Goal: Task Accomplishment & Management: Use online tool/utility

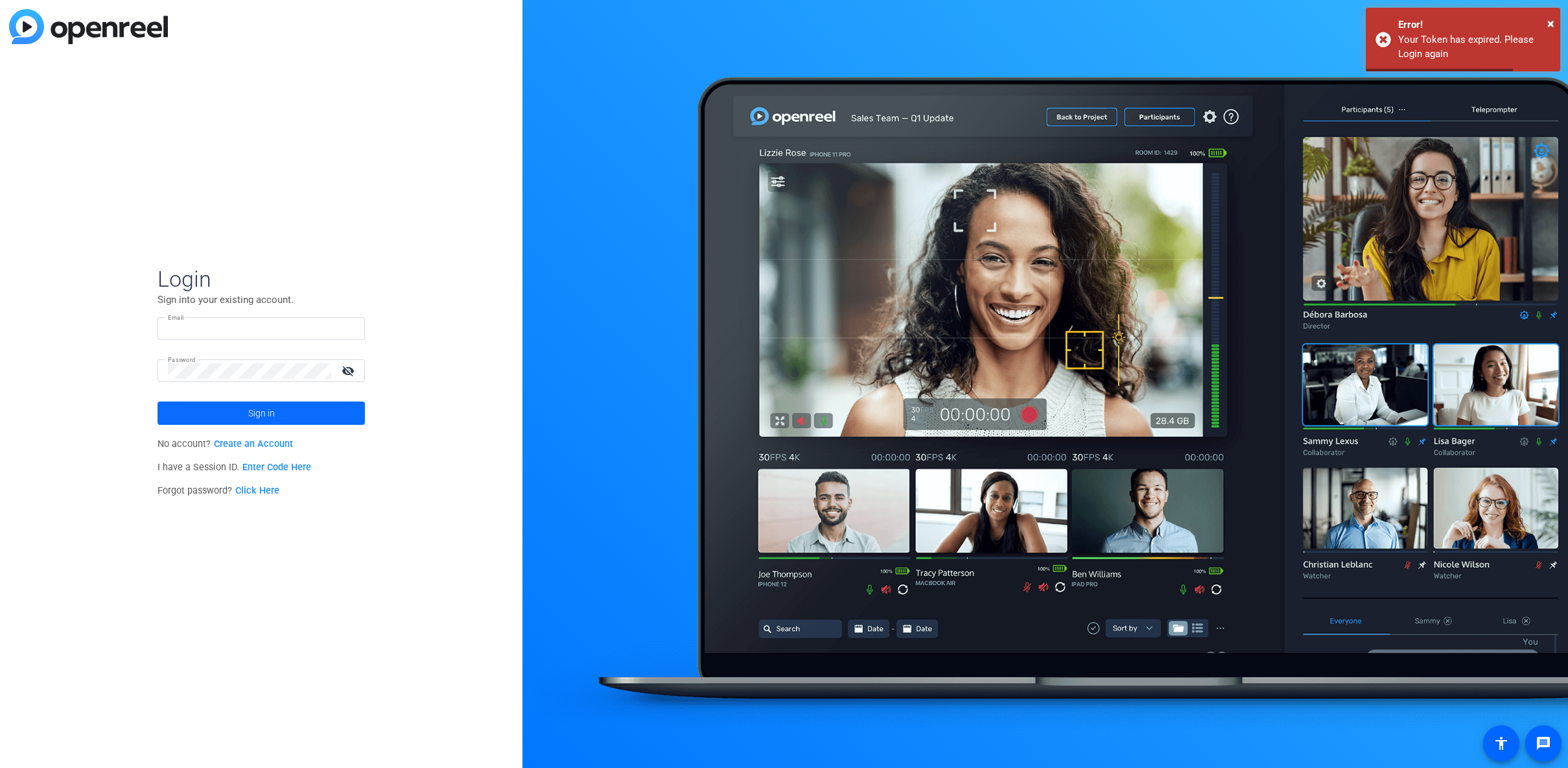
type input "[EMAIL_ADDRESS][DOMAIN_NAME]"
click at [305, 408] on span at bounding box center [261, 412] width 207 height 31
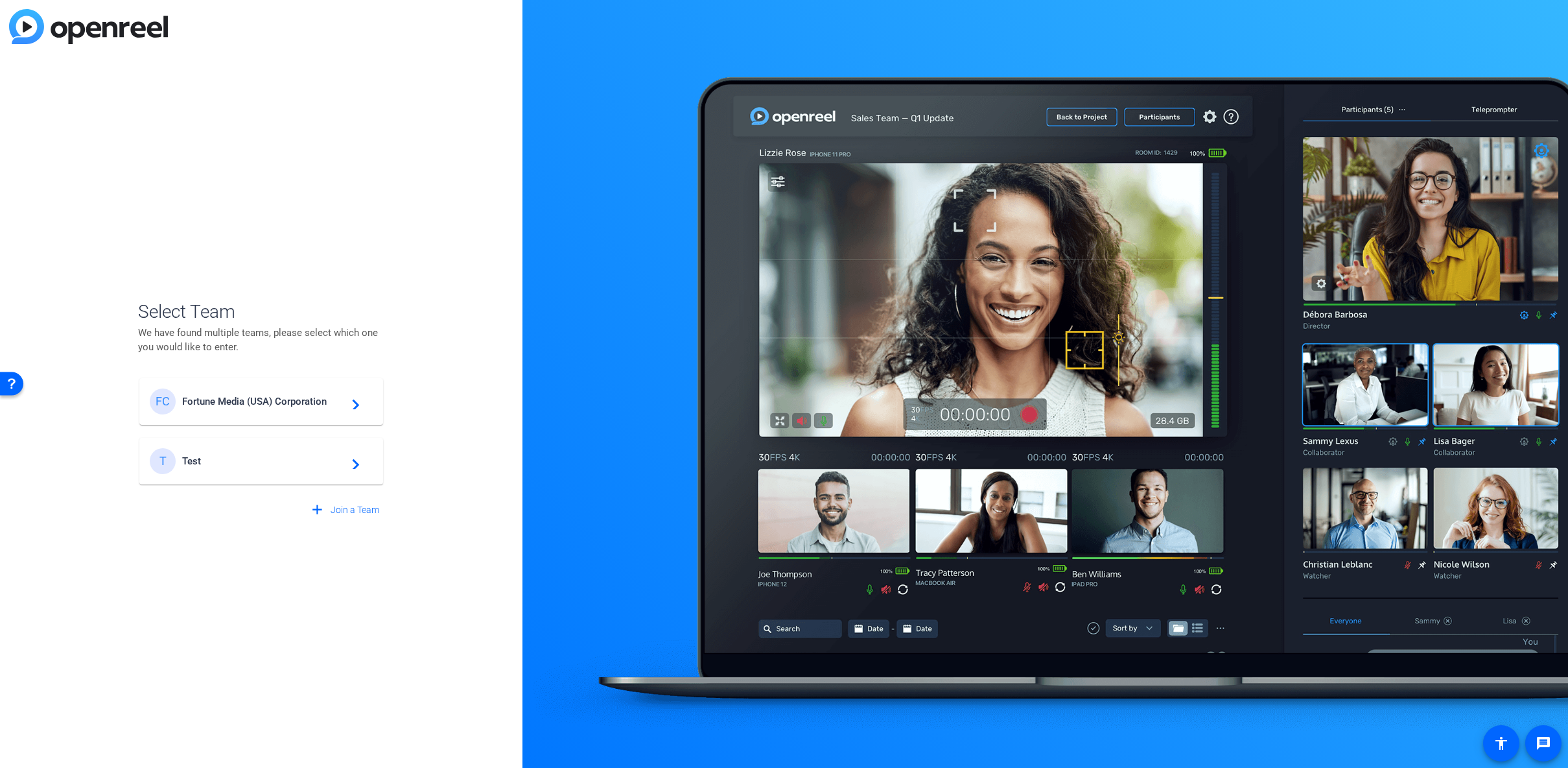
click at [269, 394] on div "FC Fortune Media (USA) Corporation navigate_next" at bounding box center [261, 401] width 223 height 26
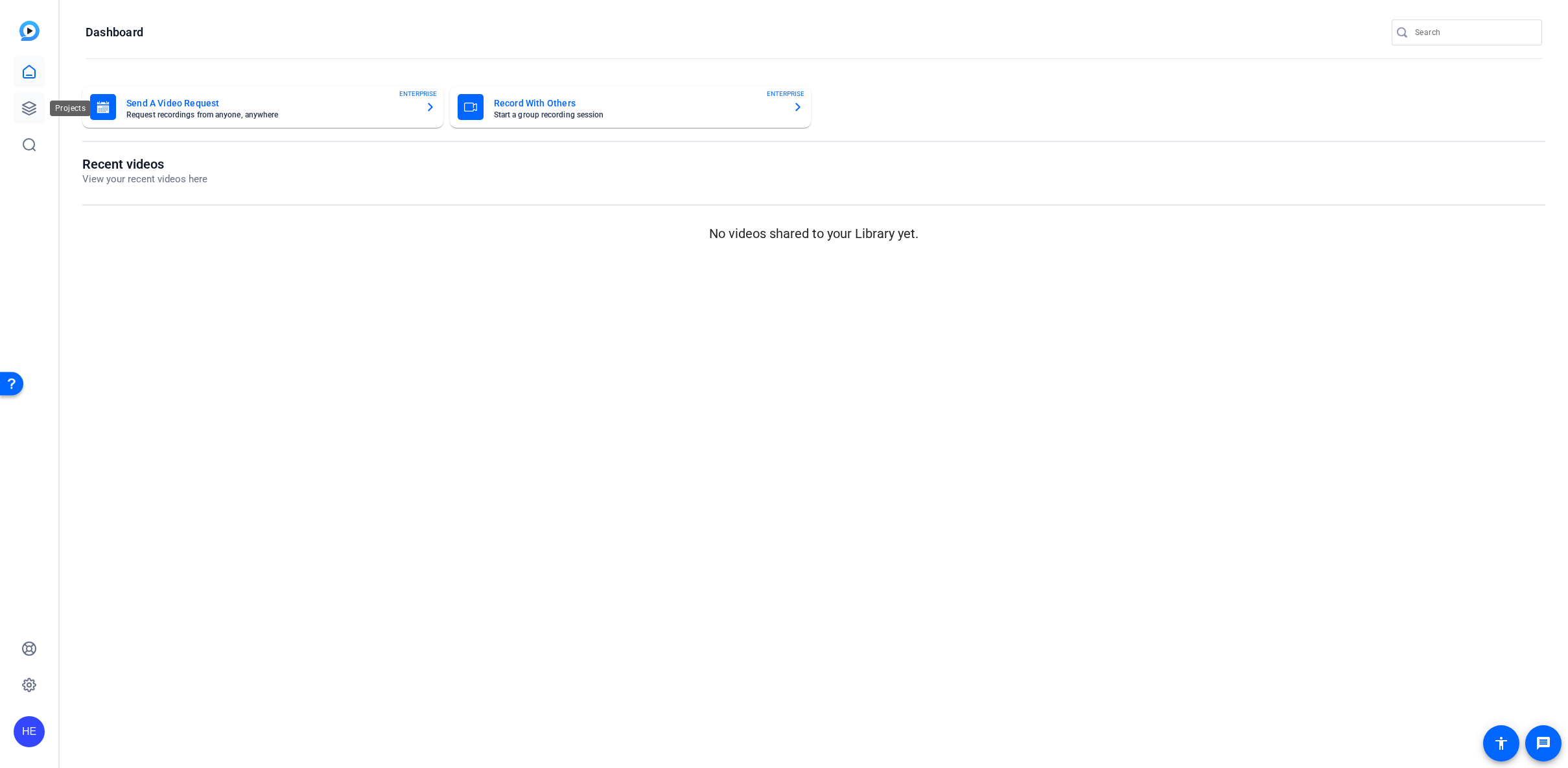
click at [33, 99] on link at bounding box center [29, 108] width 31 height 31
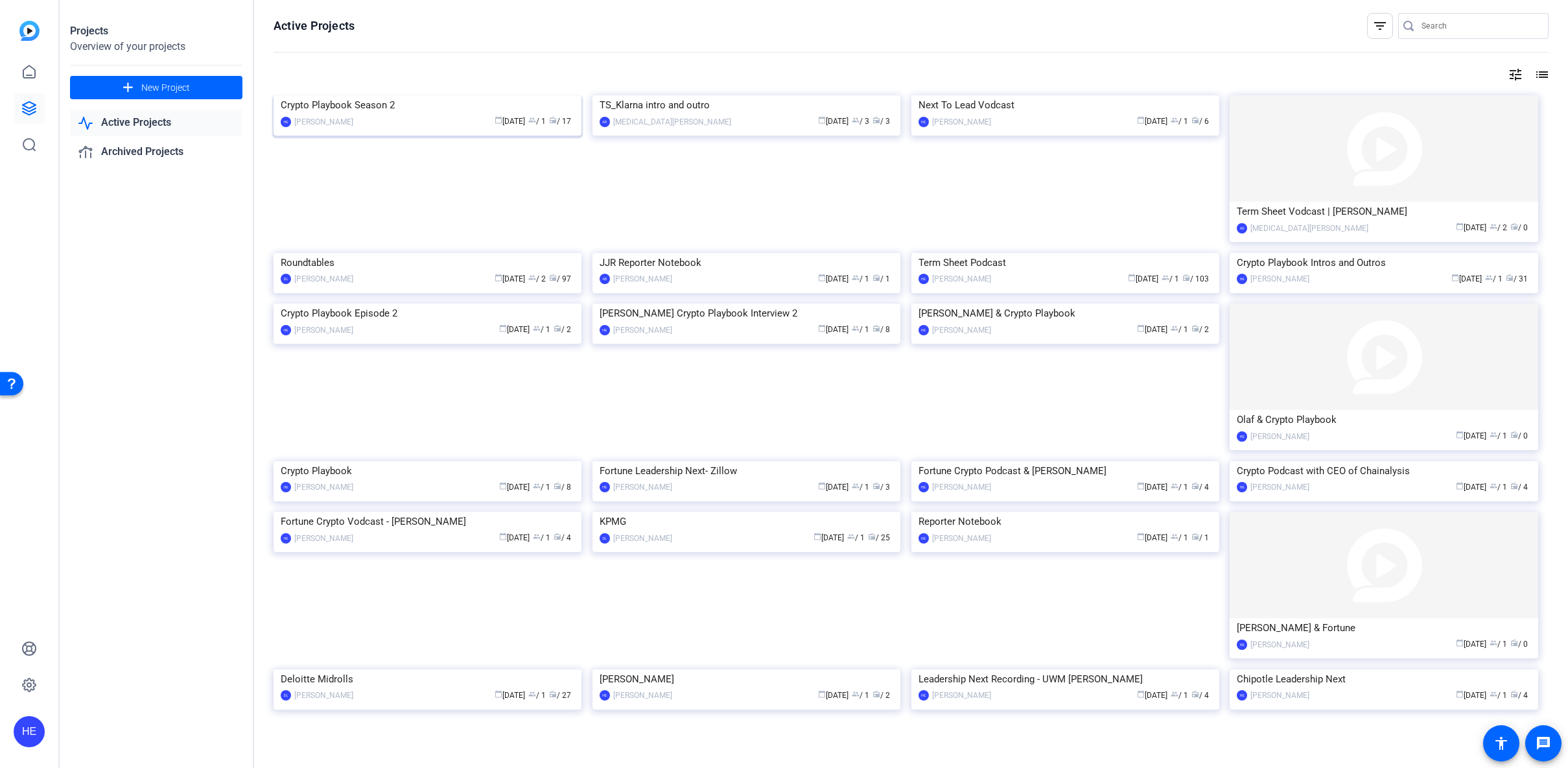
click at [360, 96] on img at bounding box center [427, 96] width 308 height 0
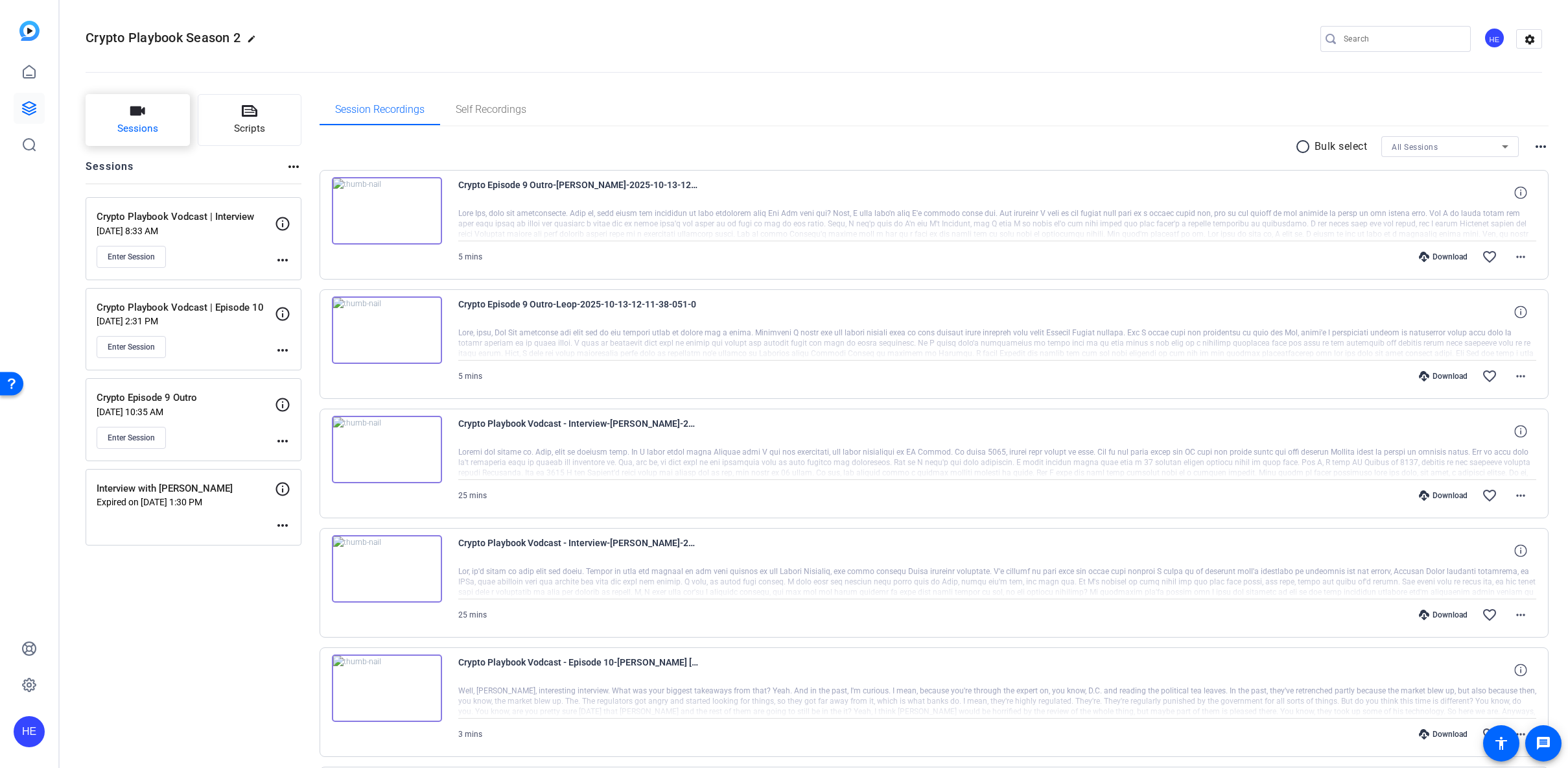
click at [158, 133] on button "Sessions" at bounding box center [137, 120] width 104 height 52
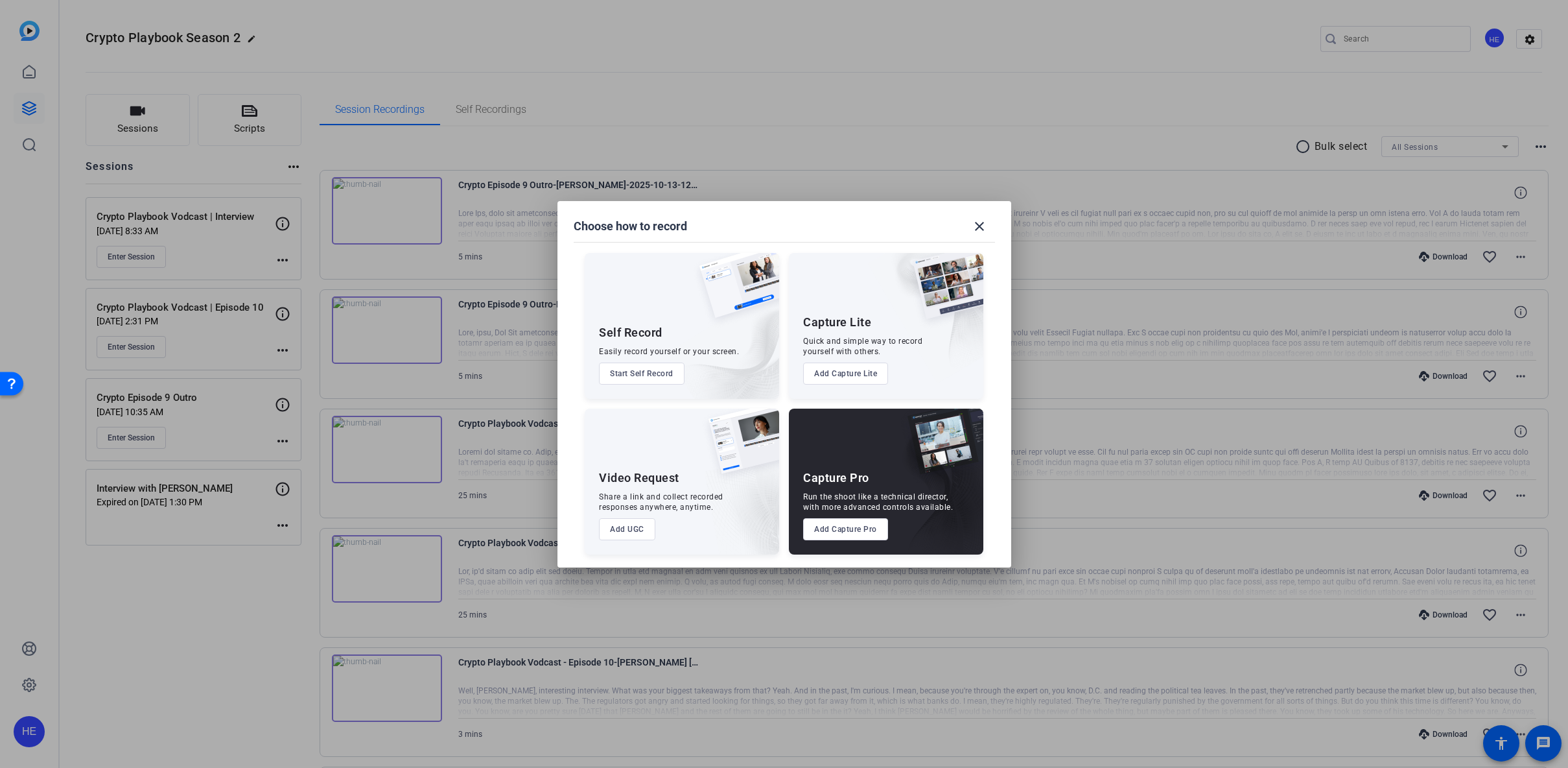
click at [843, 531] on button "Add Capture Pro" at bounding box center [845, 530] width 85 height 22
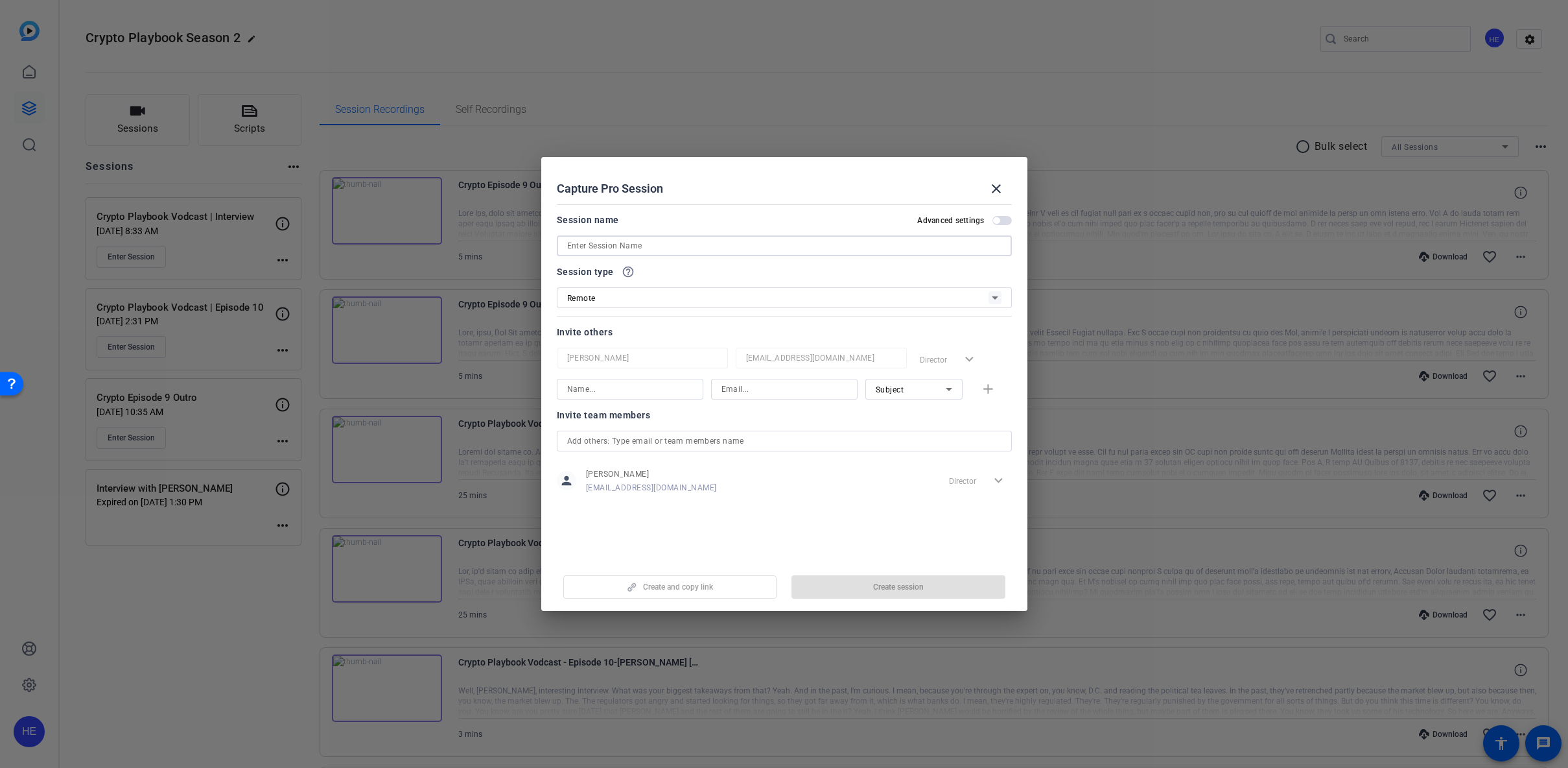
click at [724, 251] on input at bounding box center [784, 246] width 434 height 16
type input "Crypto Playbook Vodcast | Ep 12"
click at [656, 397] on div at bounding box center [630, 389] width 126 height 21
type input "j"
type input "[PERSON_NAME] [PERSON_NAME]"
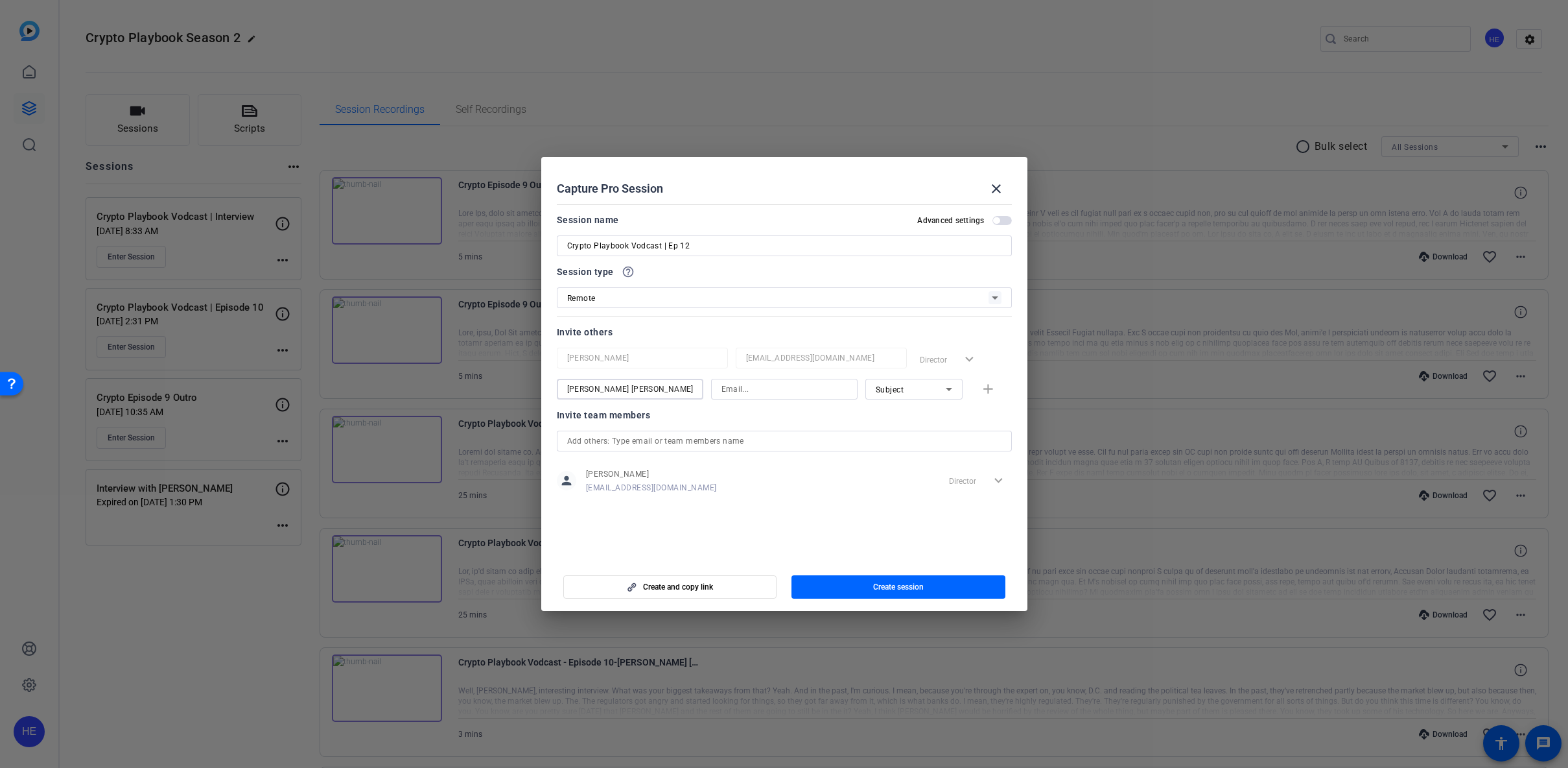
click at [746, 392] on input at bounding box center [784, 389] width 126 height 16
type input "[PERSON_NAME][EMAIL_ADDRESS][PERSON_NAME][DOMAIN_NAME]"
click at [984, 387] on mat-icon "add" at bounding box center [988, 389] width 16 height 16
click at [655, 421] on input at bounding box center [630, 420] width 126 height 16
click at [740, 469] on div "Invite team members person [PERSON_NAME] [PERSON_NAME][EMAIL_ADDRESS][DOMAIN_NA…" at bounding box center [784, 490] width 455 height 102
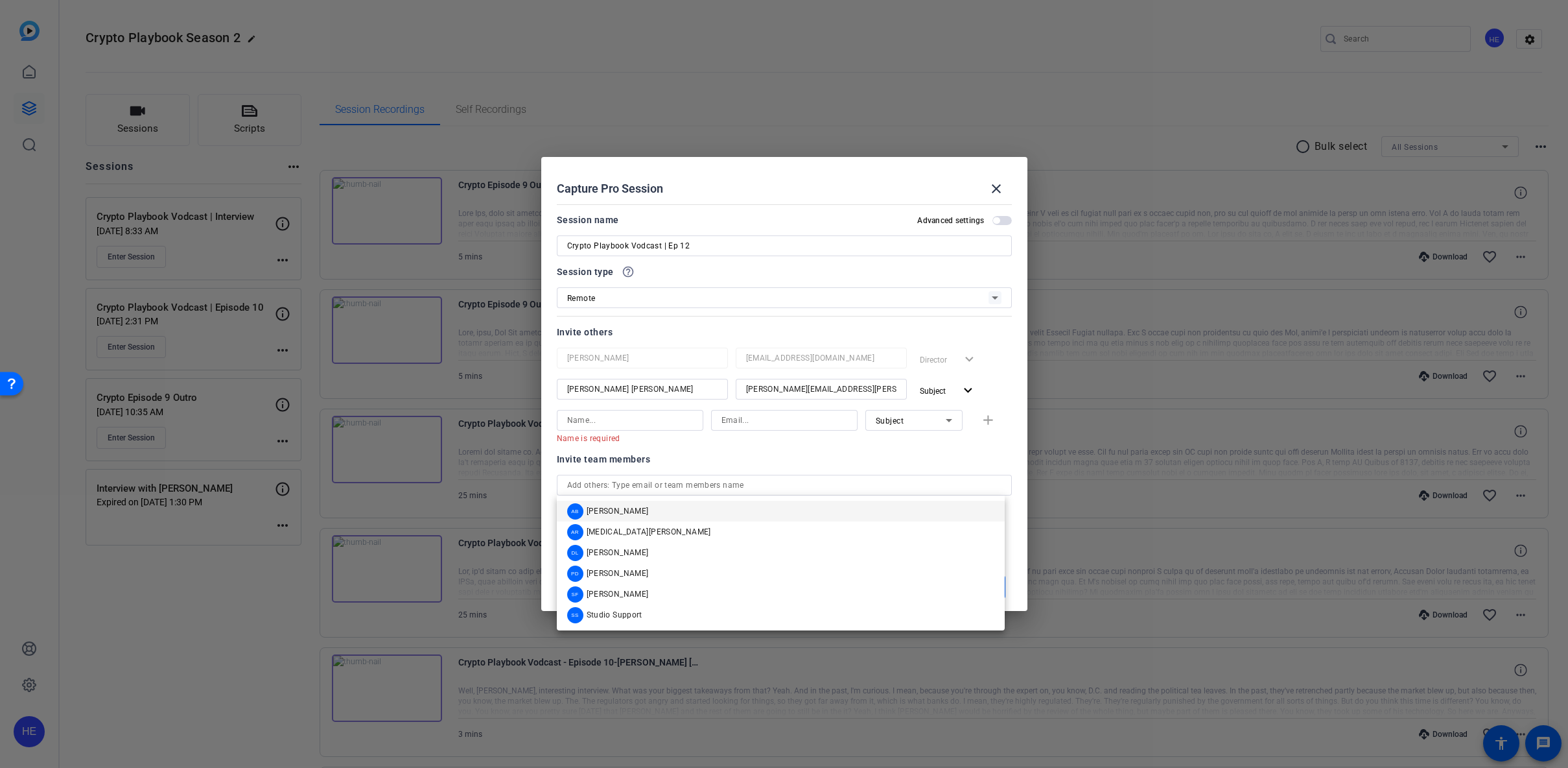
click at [747, 442] on div at bounding box center [784, 438] width 147 height 14
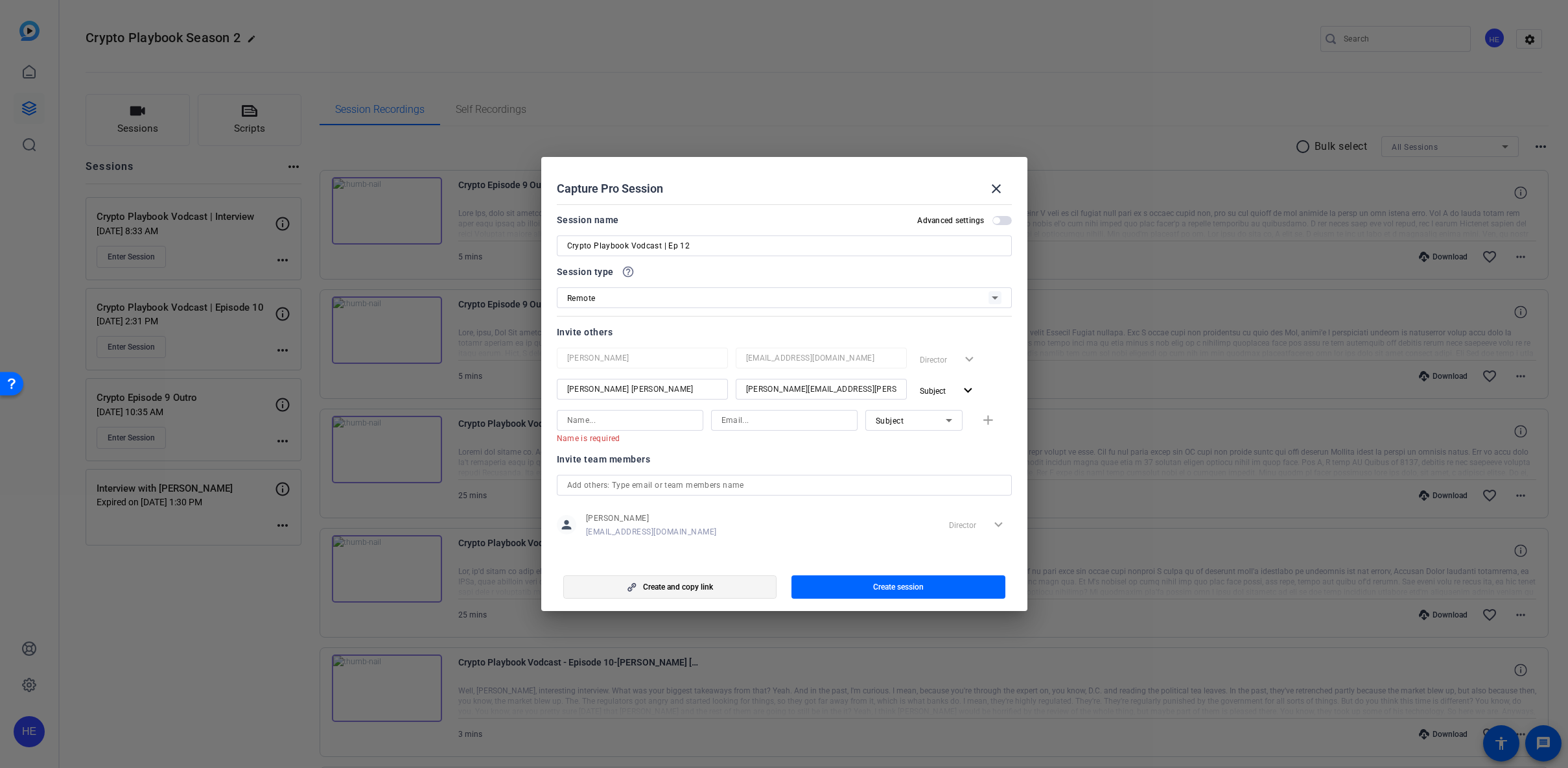
click at [721, 585] on span "button" at bounding box center [670, 586] width 213 height 31
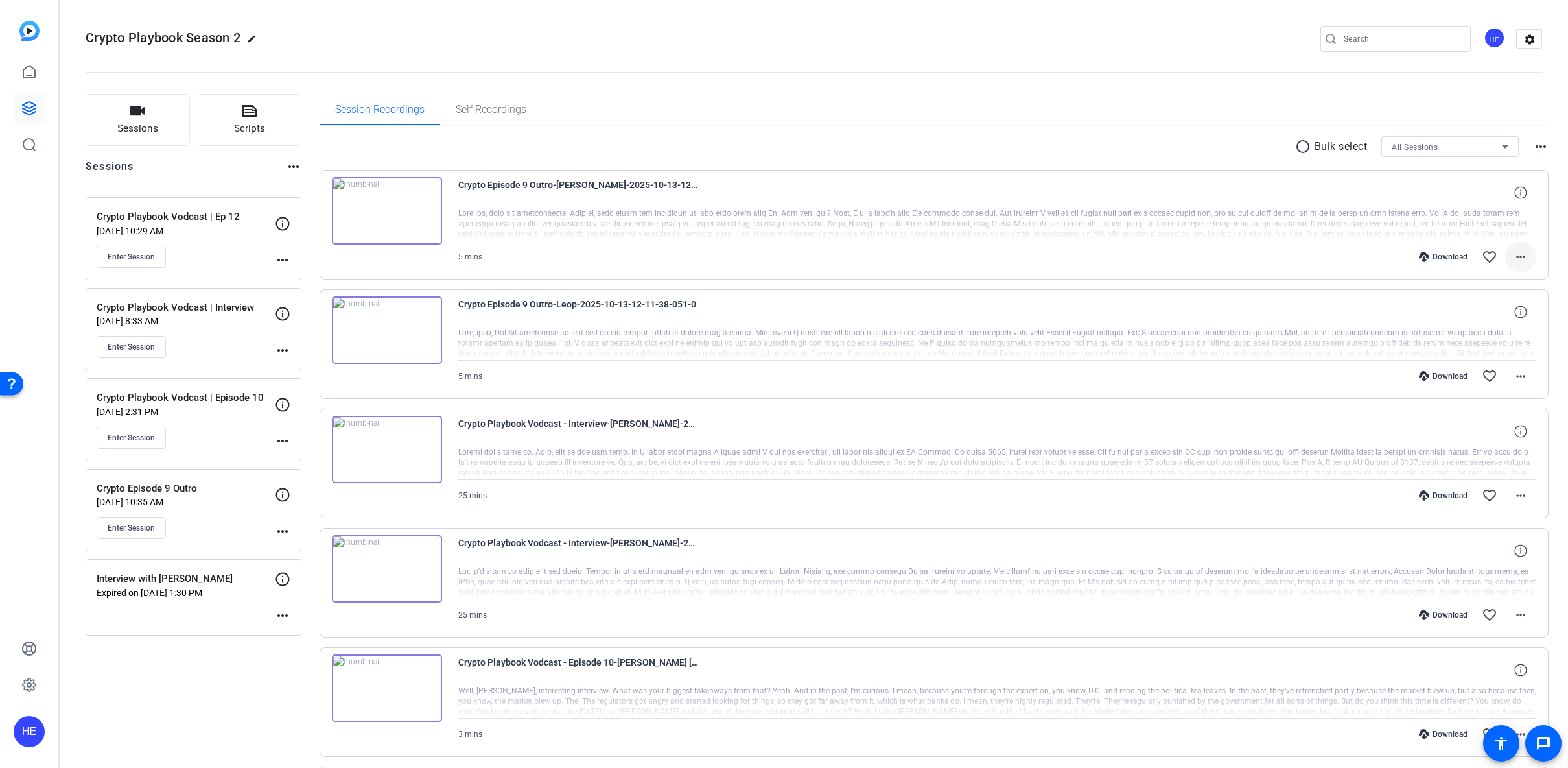
click at [1513, 262] on mat-icon "more_horiz" at bounding box center [1521, 257] width 16 height 16
drag, startPoint x: 1172, startPoint y: 131, endPoint x: 558, endPoint y: 268, distance: 629.1
click at [1172, 131] on div at bounding box center [784, 384] width 1568 height 768
click at [498, 189] on span "Crypto Episode 9 Outro-[PERSON_NAME]-2025-10-13-12-11-38-051-1" at bounding box center [578, 192] width 240 height 31
click at [612, 73] on openreel-divider-bar at bounding box center [813, 69] width 1456 height 40
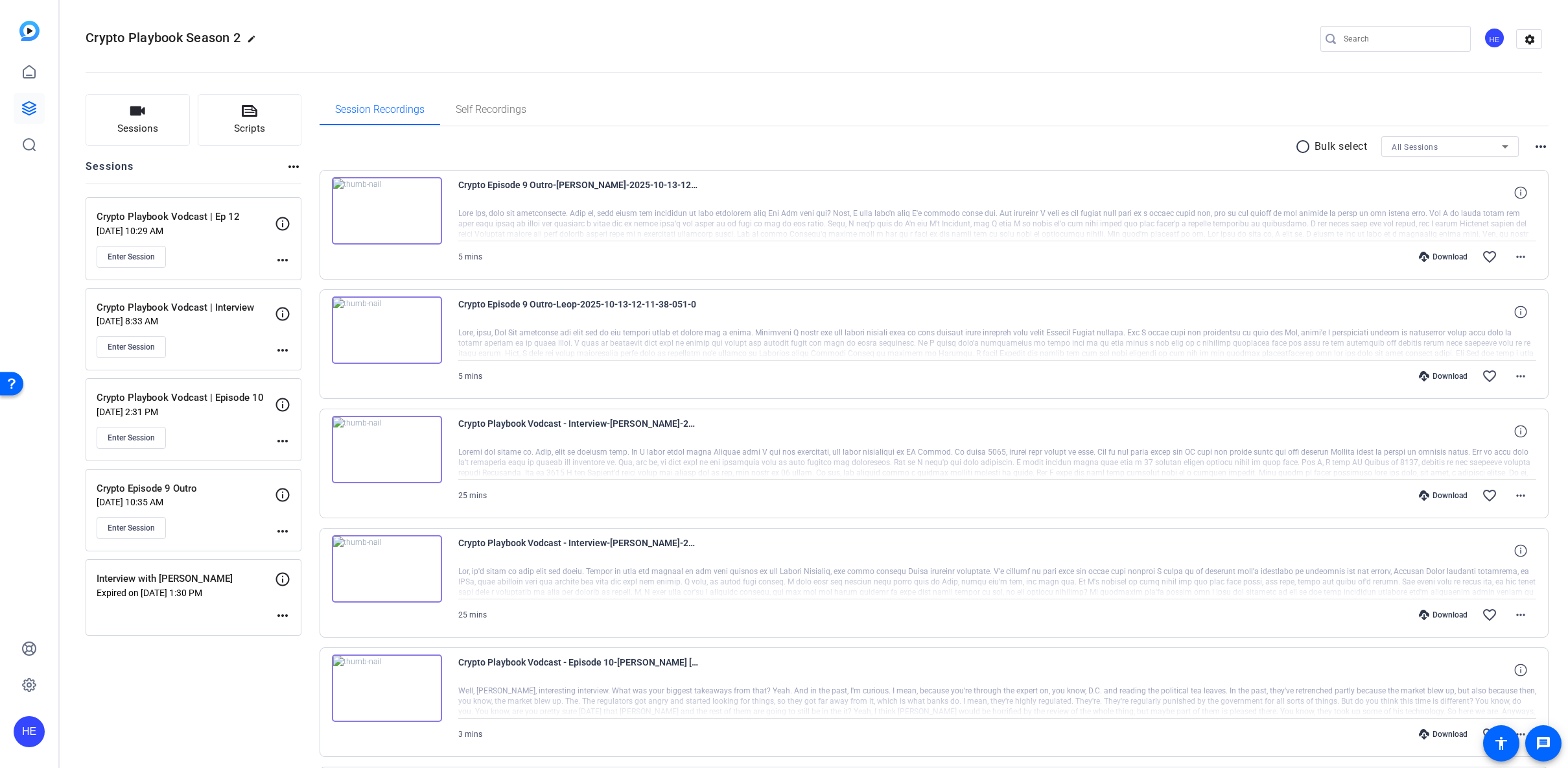
click at [280, 257] on mat-icon "more_horiz" at bounding box center [283, 260] width 16 height 16
click at [173, 253] on div at bounding box center [784, 384] width 1568 height 768
click at [140, 255] on span "Enter Session" at bounding box center [131, 256] width 47 height 10
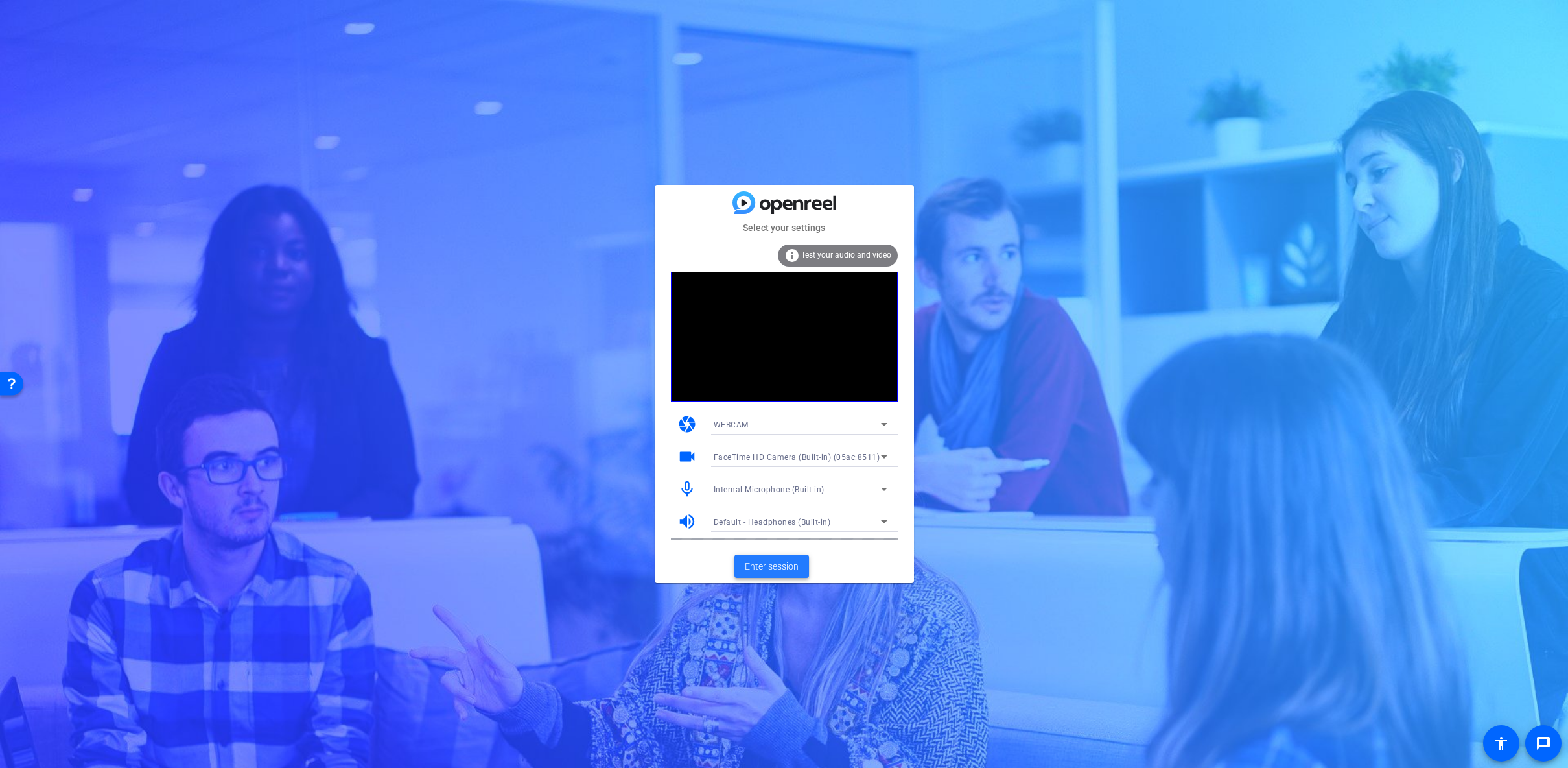
click at [771, 565] on span "Enter session" at bounding box center [771, 566] width 53 height 14
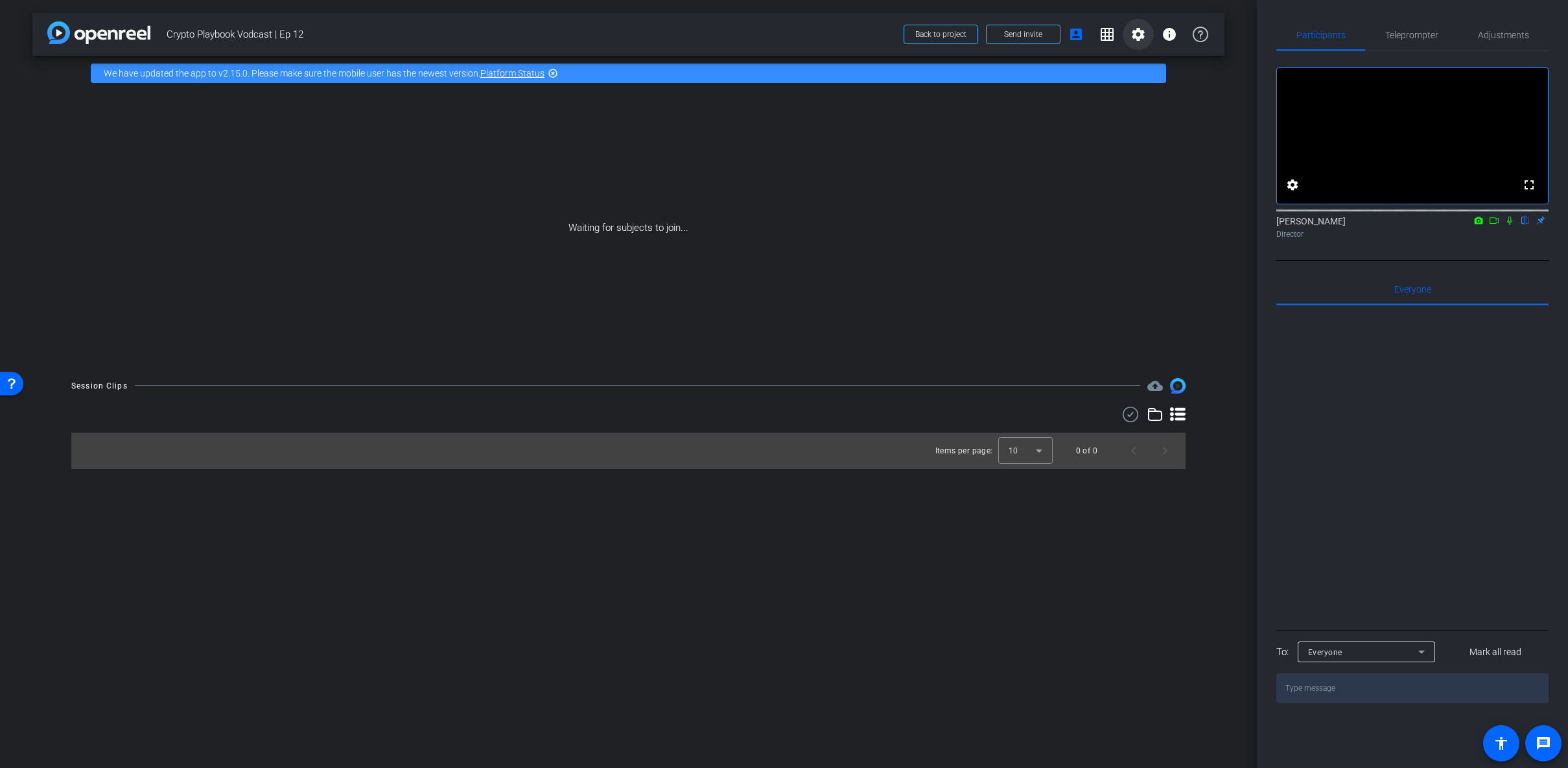
click at [1135, 37] on mat-icon "settings" at bounding box center [1138, 34] width 16 height 16
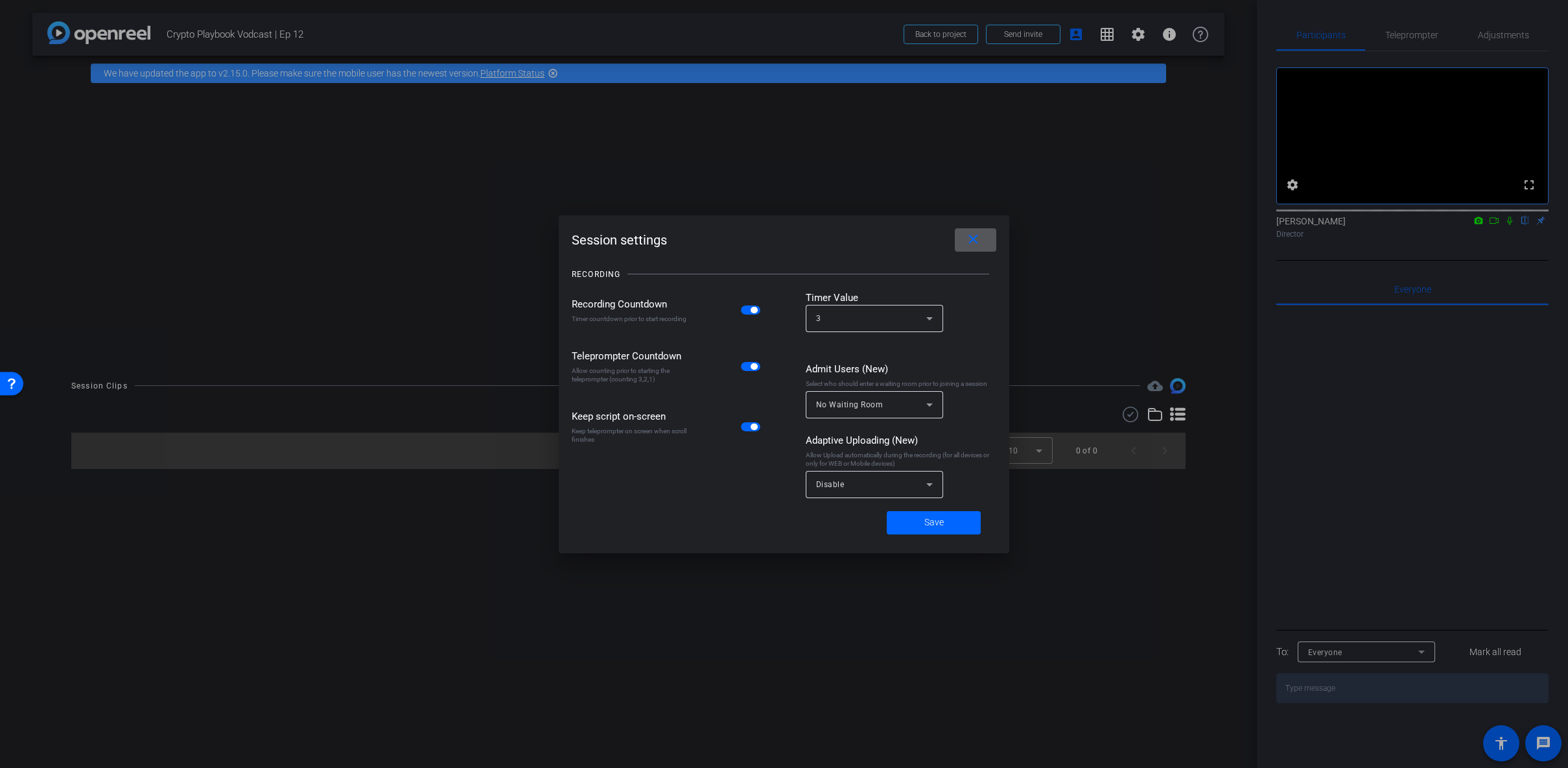
click at [998, 232] on div "Session settings close RECORDING Recording Countdown Timer countdown prior to s…" at bounding box center [784, 384] width 450 height 338
click at [989, 237] on span at bounding box center [976, 239] width 41 height 31
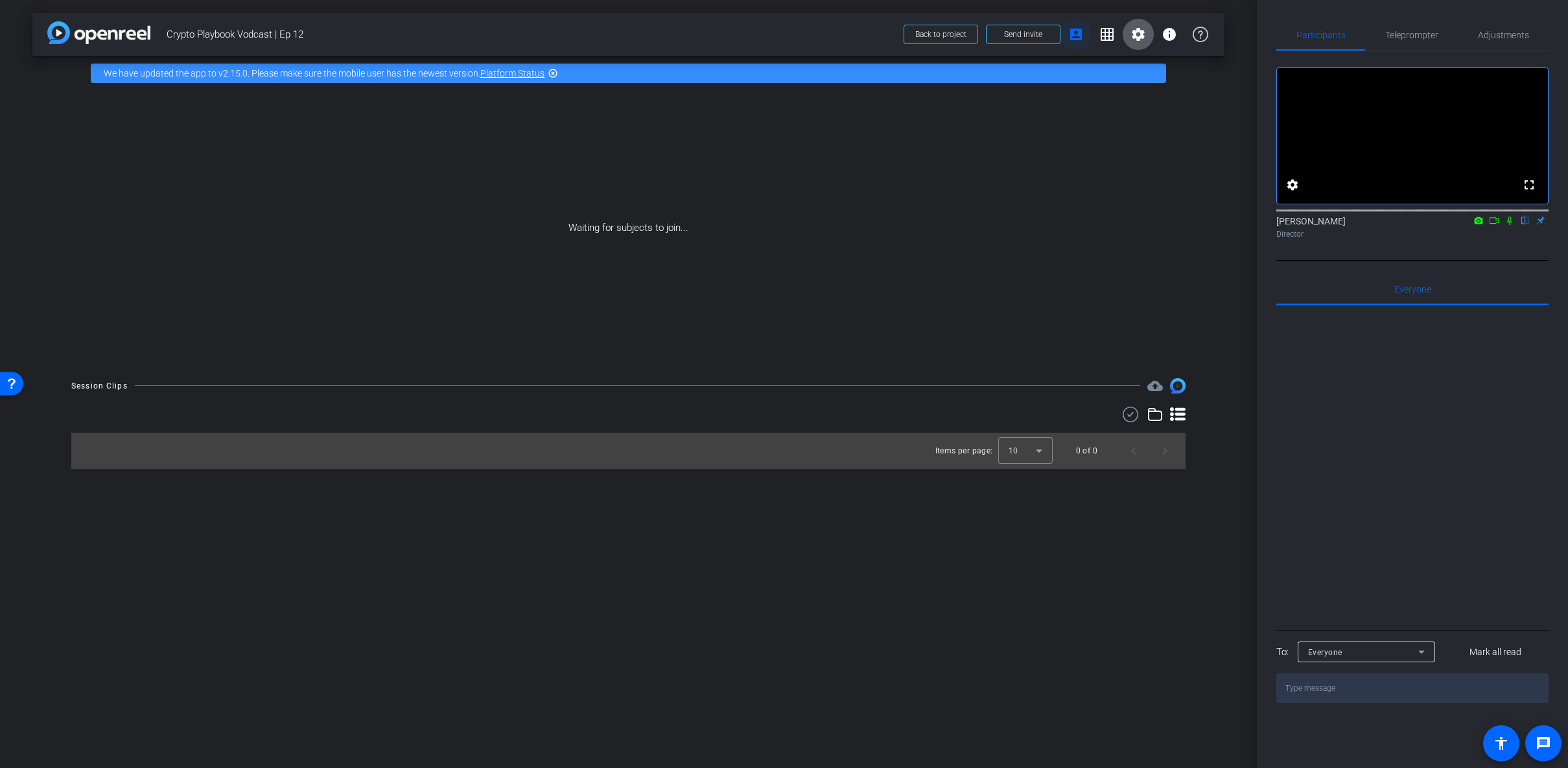
click at [1072, 33] on mat-icon "account_box" at bounding box center [1076, 34] width 16 height 16
click at [1125, 37] on span at bounding box center [1138, 34] width 31 height 31
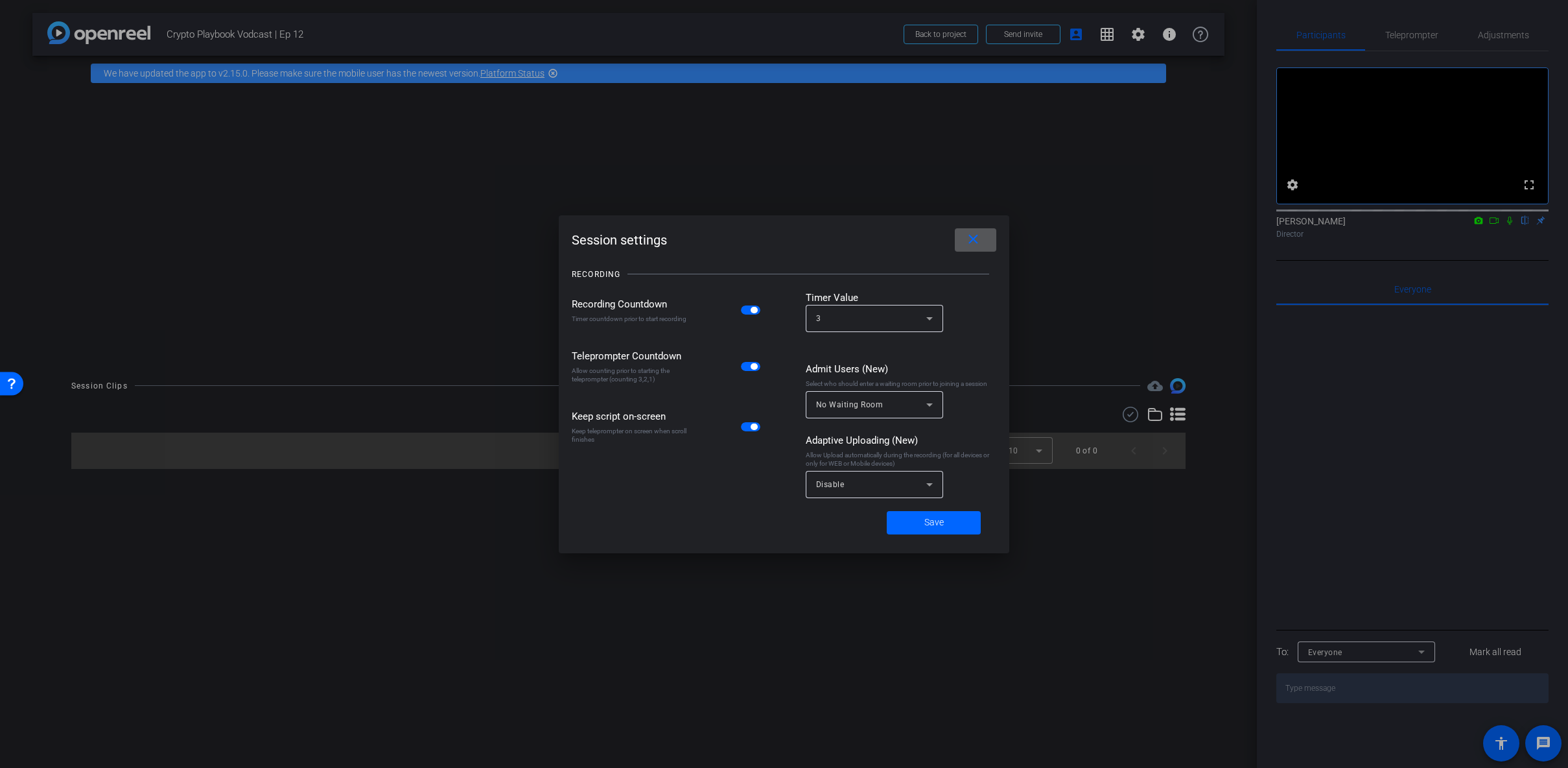
click at [981, 238] on span at bounding box center [976, 239] width 41 height 31
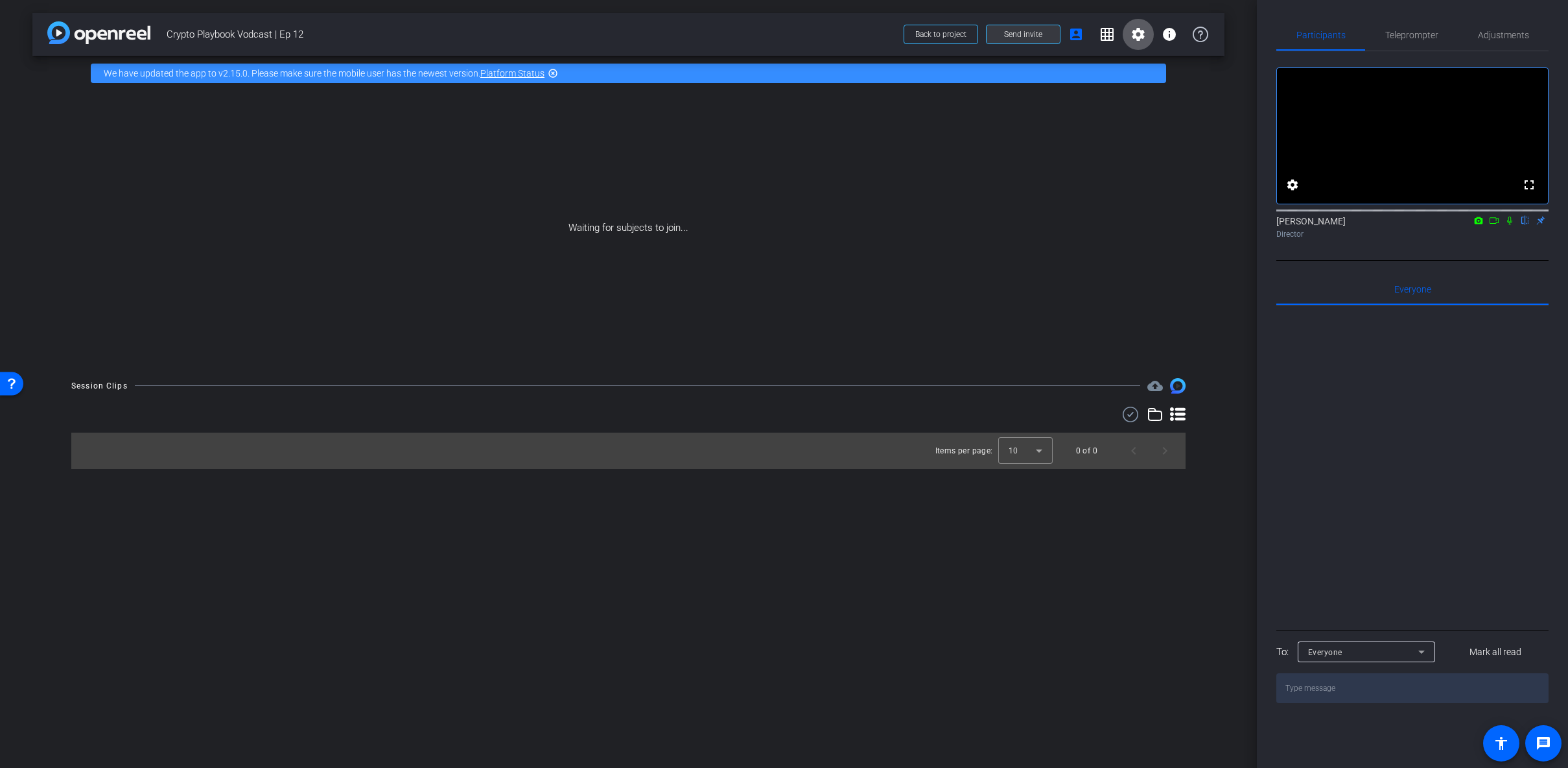
click at [1015, 37] on span "Send invite" at bounding box center [1023, 34] width 38 height 10
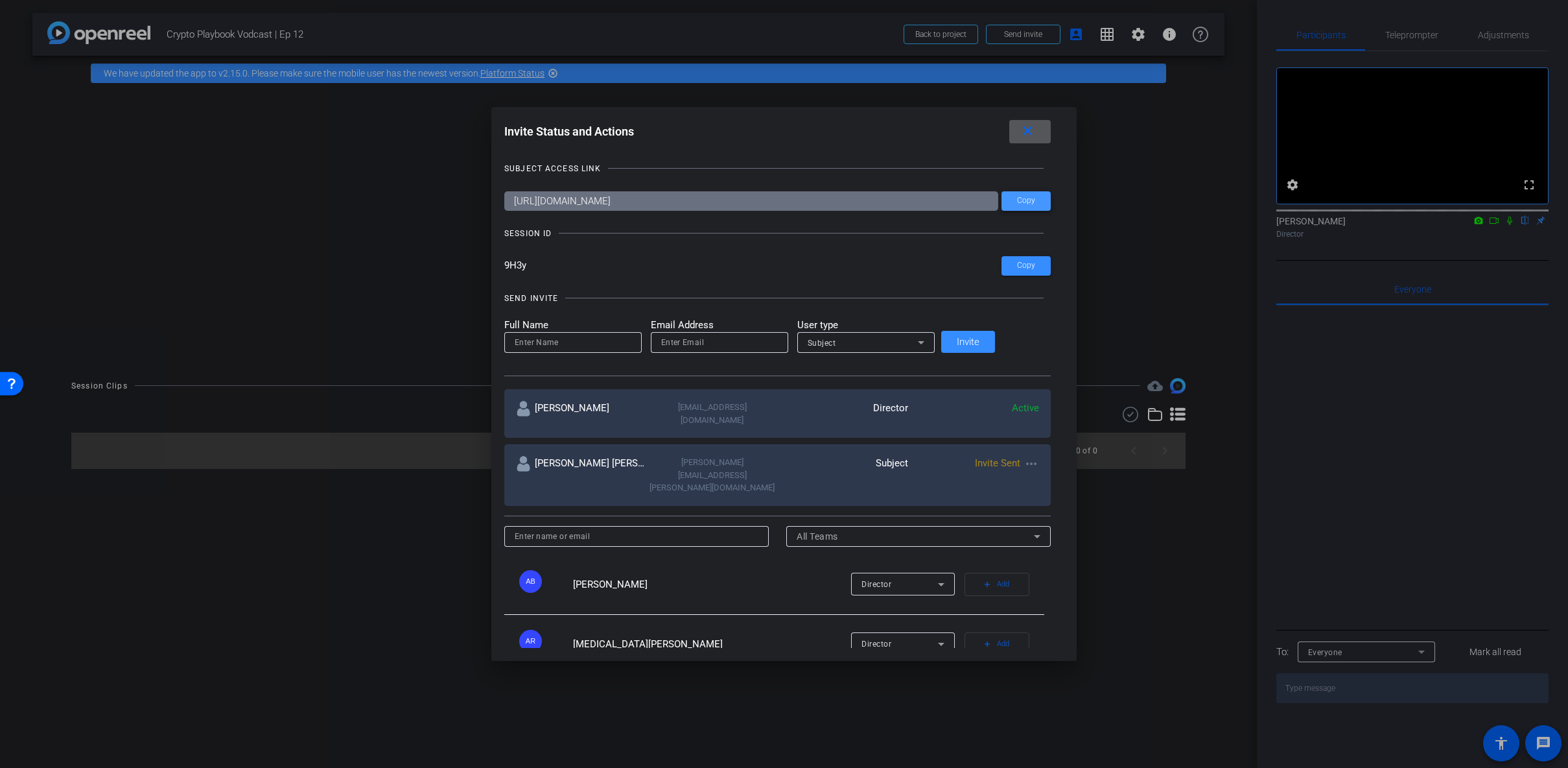
click at [1017, 199] on span "Copy" at bounding box center [1026, 201] width 18 height 10
